Goal: Communication & Community: Participate in discussion

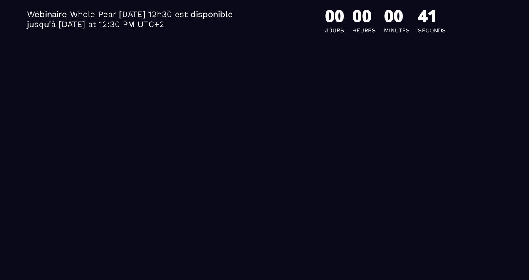
click at [252, 158] on div "Wébinaire Whole Pear [DATE] 12h30 est disponible jusqu'à [DATE] at 12:30 PM UTC…" at bounding box center [265, 140] width 484 height 280
click at [251, 158] on div "Wébinaire Whole Pear [DATE] 12h30 est disponible jusqu'à [DATE] at 12:30 PM UTC…" at bounding box center [265, 140] width 484 height 280
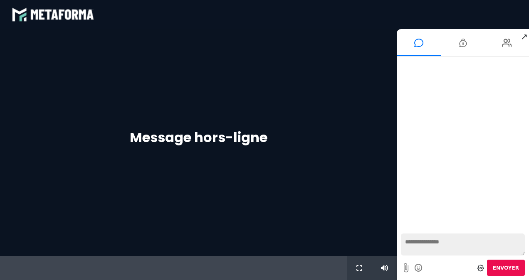
click at [407, 240] on textarea at bounding box center [463, 245] width 124 height 22
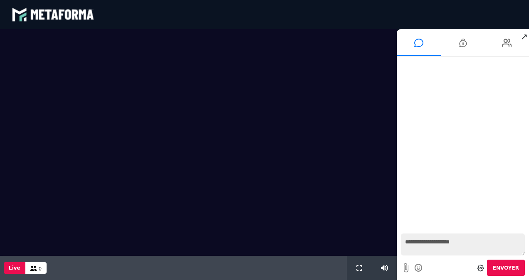
type textarea "**********"
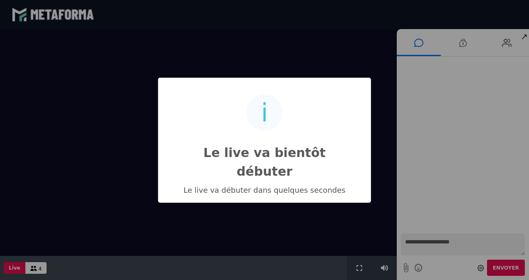
click at [454, 240] on div "i Le live va bientôt débuter × Le live va débuter dans quelques secondes OK No …" at bounding box center [264, 140] width 529 height 280
click at [412, 242] on div "i Le live va bientôt débuter × Le live va débuter dans quelques secondes OK No …" at bounding box center [264, 140] width 529 height 280
drag, startPoint x: 463, startPoint y: 241, endPoint x: 398, endPoint y: 246, distance: 65.5
click at [398, 246] on div "i Le live va bientôt débuter × Le live va débuter dans quelques secondes OK No …" at bounding box center [264, 140] width 529 height 280
drag, startPoint x: 406, startPoint y: 241, endPoint x: 454, endPoint y: 246, distance: 47.7
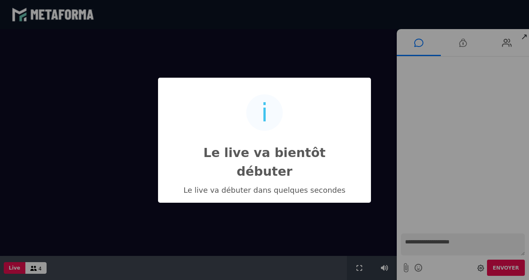
click at [454, 246] on div "i Le live va bientôt débuter × Le live va débuter dans quelques secondes OK No …" at bounding box center [264, 140] width 529 height 280
click at [452, 242] on div "i Le live va bientôt débuter × Le live va débuter dans quelques secondes OK No …" at bounding box center [264, 140] width 529 height 280
click at [409, 241] on div "i Le live va bientôt débuter × Le live va débuter dans quelques secondes OK No …" at bounding box center [264, 140] width 529 height 280
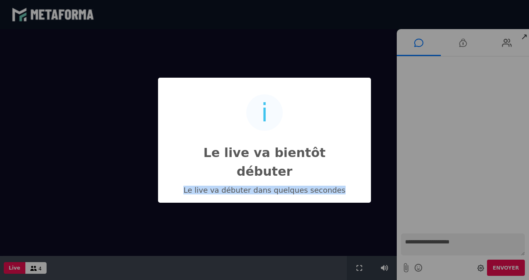
click at [409, 241] on div "i Le live va bientôt débuter × Le live va débuter dans quelques secondes OK No …" at bounding box center [264, 140] width 529 height 280
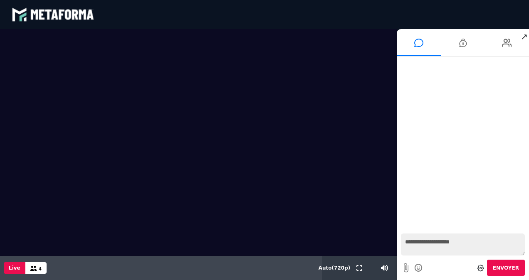
drag, startPoint x: 454, startPoint y: 242, endPoint x: 402, endPoint y: 247, distance: 52.6
click at [402, 247] on textarea "**********" at bounding box center [463, 245] width 124 height 22
type textarea "**"
click at [510, 266] on span "Envoyer" at bounding box center [506, 268] width 26 height 6
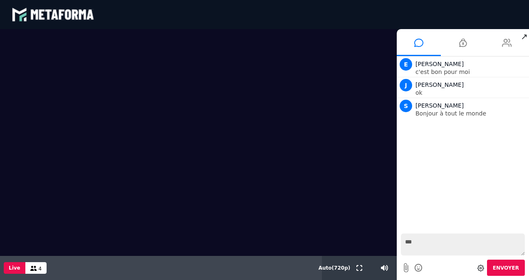
click at [507, 42] on icon at bounding box center [507, 42] width 10 height 21
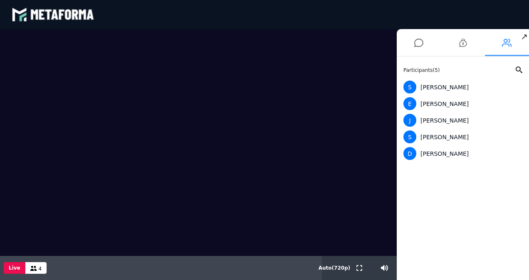
click at [507, 42] on icon at bounding box center [507, 42] width 10 height 21
click at [507, 39] on icon at bounding box center [507, 42] width 10 height 21
click at [526, 40] on span "↗" at bounding box center [524, 36] width 10 height 15
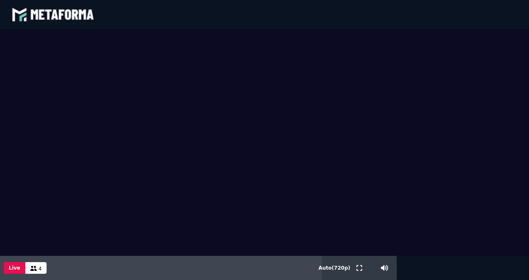
click at [526, 40] on video at bounding box center [264, 142] width 529 height 227
click at [517, 27] on header "blastream met_channel-6a2267193565baf511e60c55701afd8c fr en fr" at bounding box center [264, 14] width 529 height 29
click at [507, 62] on video at bounding box center [264, 142] width 529 height 227
click at [35, 268] on div "4" at bounding box center [35, 268] width 21 height 12
drag, startPoint x: 484, startPoint y: 219, endPoint x: 517, endPoint y: 27, distance: 194.2
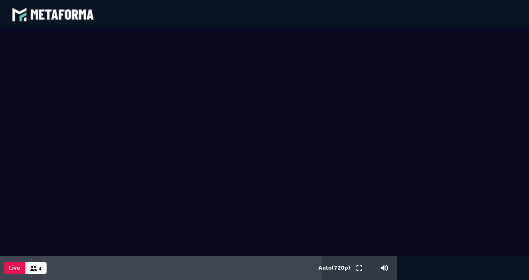
click at [517, 27] on header "blastream met_channel-6a2267193565baf511e60c55701afd8c fr en fr" at bounding box center [264, 14] width 529 height 29
drag, startPoint x: 482, startPoint y: 96, endPoint x: 485, endPoint y: 75, distance: 21.0
click at [485, 75] on video at bounding box center [264, 142] width 529 height 227
drag, startPoint x: 482, startPoint y: 252, endPoint x: 448, endPoint y: 274, distance: 41.0
click at [448, 274] on div at bounding box center [264, 154] width 529 height 251
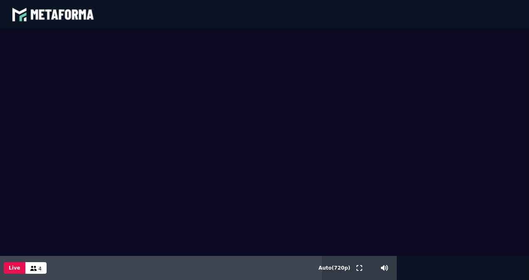
click at [493, 23] on div "blastream met_channel-6a2267193565baf511e60c55701afd8c fr en fr" at bounding box center [265, 14] width 506 height 25
drag, startPoint x: 481, startPoint y: 265, endPoint x: 484, endPoint y: 33, distance: 232.1
click at [484, 33] on video at bounding box center [264, 142] width 529 height 227
drag, startPoint x: 502, startPoint y: 1, endPoint x: 325, endPoint y: 13, distance: 177.2
click at [325, 13] on div "blastream met_channel-6a2267193565baf511e60c55701afd8c fr en fr" at bounding box center [265, 14] width 506 height 25
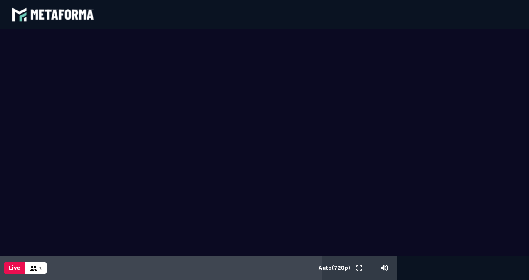
drag, startPoint x: 509, startPoint y: 0, endPoint x: 285, endPoint y: 18, distance: 225.3
click at [285, 18] on div "blastream met_channel-6a2267193565baf511e60c55701afd8c fr en fr" at bounding box center [265, 14] width 506 height 25
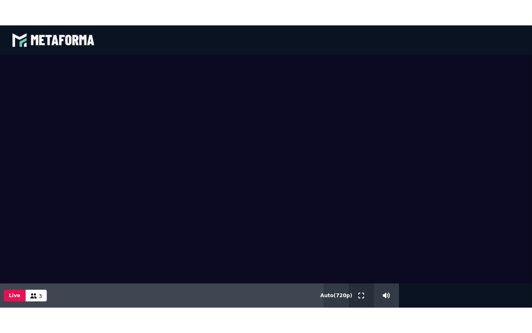
drag, startPoint x: 360, startPoint y: 292, endPoint x: 361, endPoint y: 322, distance: 30.8
click at [360, 280] on icon at bounding box center [359, 293] width 6 height 6
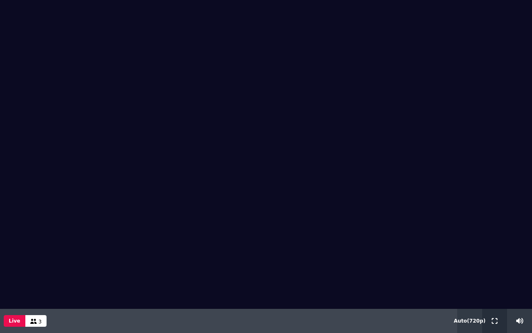
click at [497, 280] on icon at bounding box center [495, 321] width 6 height 6
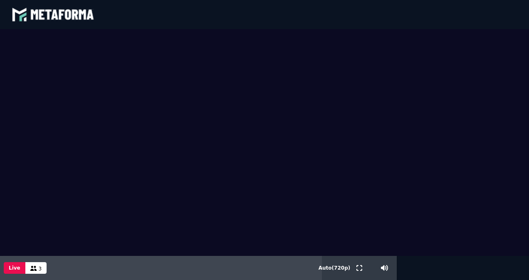
drag, startPoint x: 481, startPoint y: 177, endPoint x: 333, endPoint y: 22, distance: 214.2
click at [333, 22] on div "blastream met_channel-6a2267193565baf511e60c55701afd8c fr en fr" at bounding box center [265, 14] width 506 height 25
drag, startPoint x: 469, startPoint y: 225, endPoint x: 467, endPoint y: 236, distance: 11.9
click at [467, 236] on video at bounding box center [264, 142] width 529 height 227
click at [333, 266] on span "Auto ( 720 p)" at bounding box center [335, 268] width 32 height 6
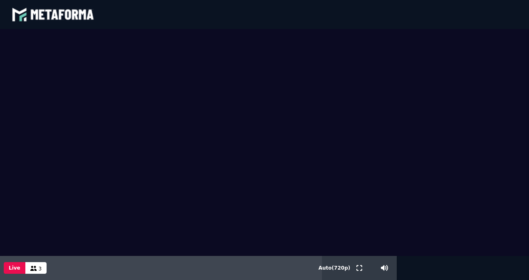
click at [473, 222] on video at bounding box center [264, 142] width 529 height 227
drag, startPoint x: 524, startPoint y: 276, endPoint x: 472, endPoint y: 42, distance: 239.9
click at [472, 42] on video at bounding box center [264, 142] width 529 height 227
click at [492, 42] on video at bounding box center [264, 142] width 529 height 227
click at [519, 27] on header "blastream met_channel-6a2267193565baf511e60c55701afd8c fr en fr" at bounding box center [264, 14] width 529 height 29
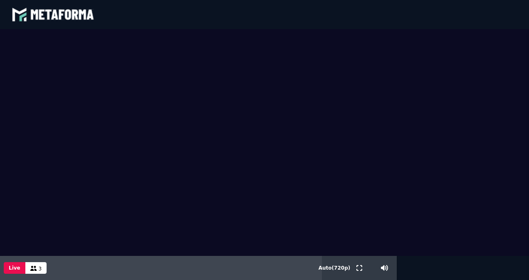
click at [39, 266] on span "3" at bounding box center [40, 269] width 3 height 6
drag, startPoint x: 38, startPoint y: 270, endPoint x: 220, endPoint y: 265, distance: 182.6
click at [220, 265] on div "Live 3" at bounding box center [161, 268] width 322 height 24
click at [485, 220] on video at bounding box center [264, 142] width 529 height 227
click at [446, 22] on div "blastream met_channel-6a2267193565baf511e60c55701afd8c fr en fr" at bounding box center [265, 14] width 506 height 25
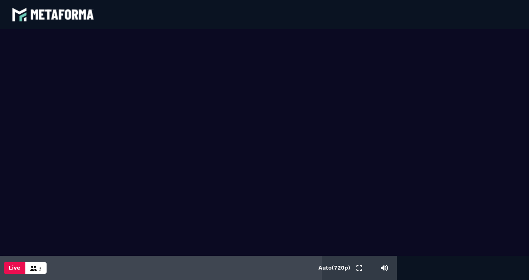
click at [519, 266] on div at bounding box center [264, 154] width 529 height 251
drag, startPoint x: 519, startPoint y: 266, endPoint x: 496, endPoint y: 29, distance: 238.6
click at [496, 29] on header "blastream met_channel-6a2267193565baf511e60c55701afd8c fr en fr" at bounding box center [264, 14] width 529 height 29
click at [308, 15] on div "blastream met_channel-6a2267193565baf511e60c55701afd8c fr en fr" at bounding box center [265, 14] width 506 height 25
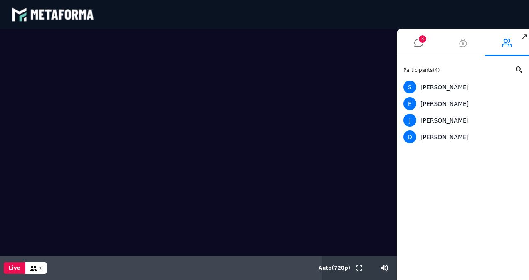
click at [464, 43] on icon at bounding box center [462, 42] width 7 height 21
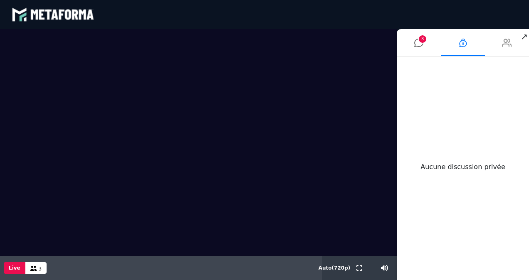
click at [511, 44] on icon at bounding box center [507, 42] width 10 height 21
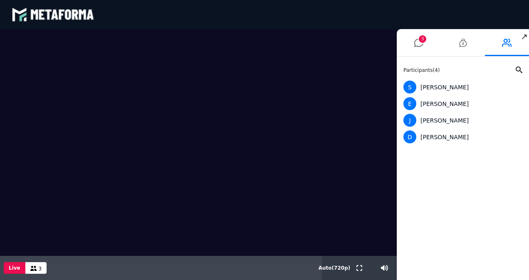
click at [425, 257] on div "Participants ( 4 ) S Sébastien Rousseau E Eve Moulart J Jean Pierre BENAZET D D…" at bounding box center [463, 169] width 132 height 224
click at [519, 69] on icon at bounding box center [519, 70] width 7 height 7
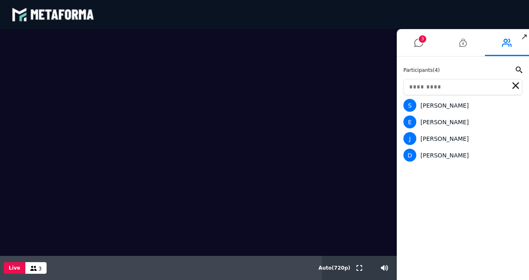
drag, startPoint x: 307, startPoint y: 253, endPoint x: 359, endPoint y: 232, distance: 56.8
click at [359, 232] on video at bounding box center [198, 142] width 397 height 227
click at [423, 88] on input "text" at bounding box center [462, 87] width 119 height 16
click at [518, 68] on icon at bounding box center [519, 70] width 7 height 7
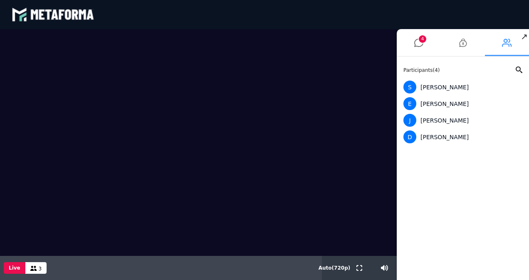
click at [505, 43] on icon at bounding box center [507, 42] width 10 height 21
click at [505, 55] on li at bounding box center [507, 42] width 44 height 27
click at [420, 46] on icon at bounding box center [418, 42] width 9 height 21
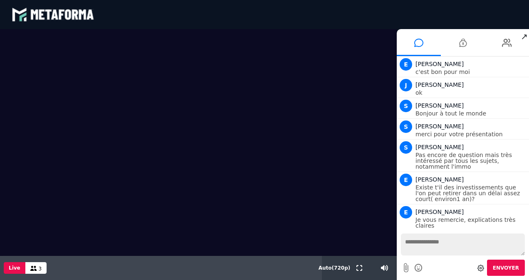
click at [408, 244] on textarea at bounding box center [463, 245] width 124 height 22
type textarea "**********"
click at [507, 267] on span "Envoyer" at bounding box center [506, 268] width 26 height 6
